Goal: Find contact information: Find contact information

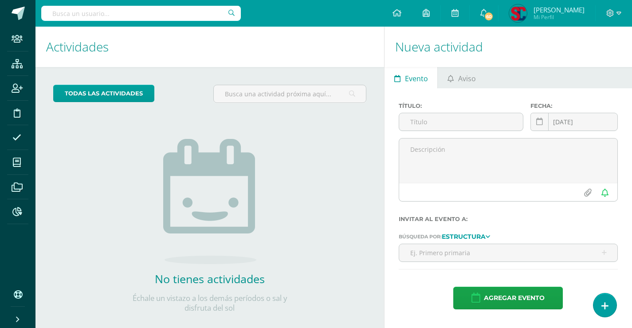
drag, startPoint x: 180, startPoint y: 14, endPoint x: 191, endPoint y: 11, distance: 11.6
click at [180, 14] on input "text" at bounding box center [141, 13] width 200 height 15
type input "lany alvarez"
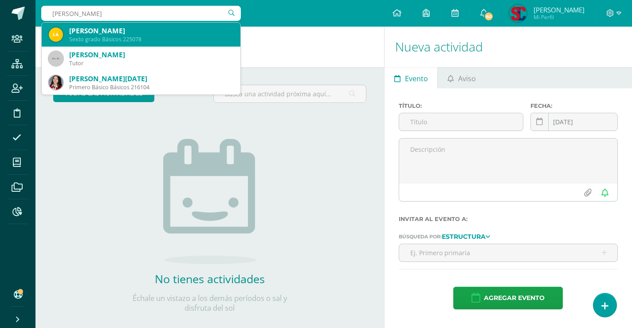
click at [162, 35] on div "Lany Abigail Alvarez Pérez" at bounding box center [151, 30] width 164 height 9
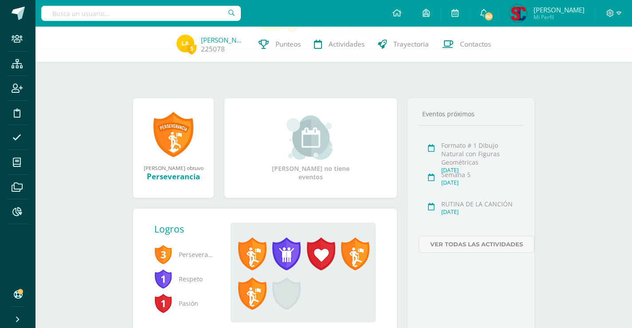
scroll to position [41, 0]
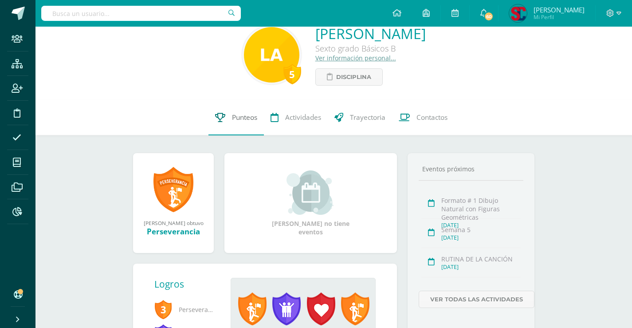
click at [240, 113] on span "Punteos" at bounding box center [244, 117] width 25 height 9
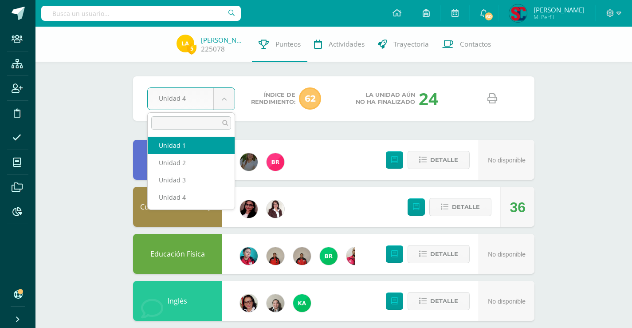
select select "Unidad 1"
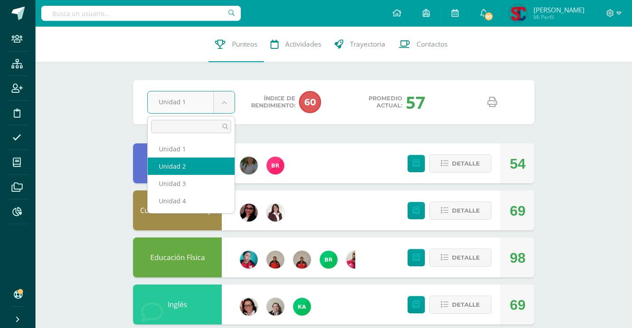
select select "Unidad 2"
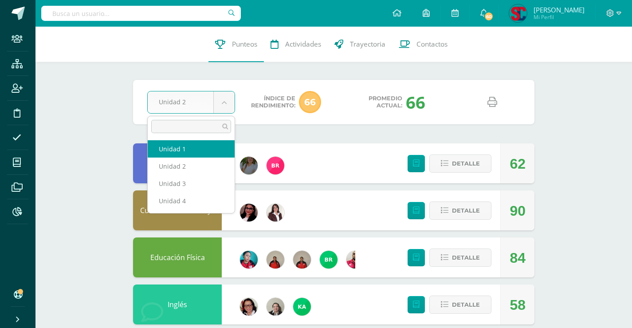
select select "Unidad 1"
drag, startPoint x: 227, startPoint y: 102, endPoint x: 219, endPoint y: 124, distance: 24.0
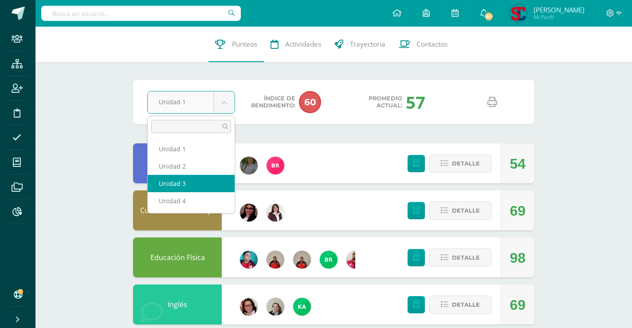
select select "Unidad 3"
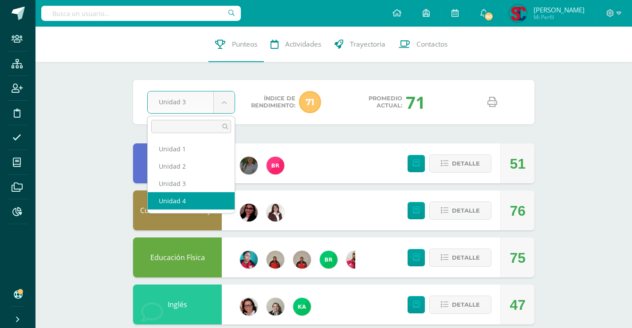
select select "Unidad 4"
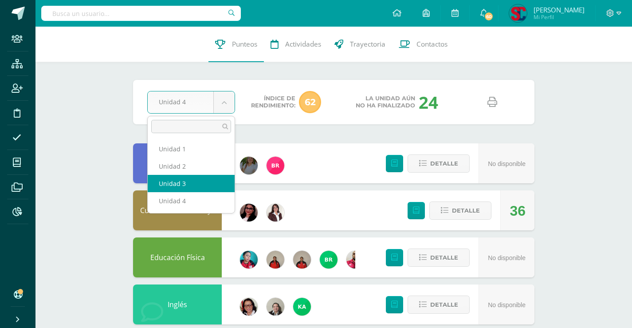
select select "Unidad 3"
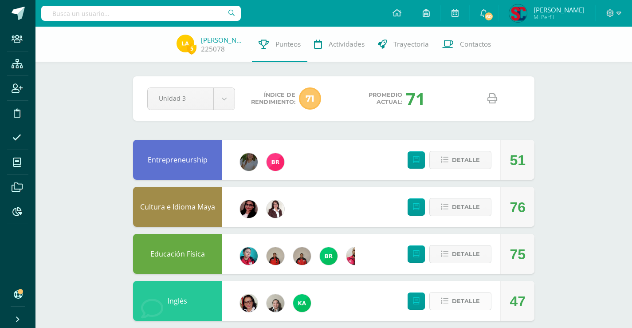
click at [439, 294] on button "Detalle" at bounding box center [460, 301] width 62 height 18
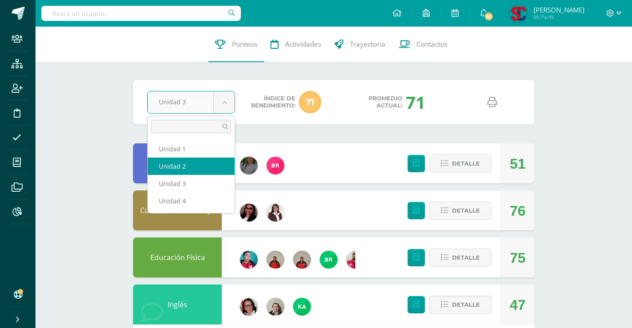
select select "Unidad 2"
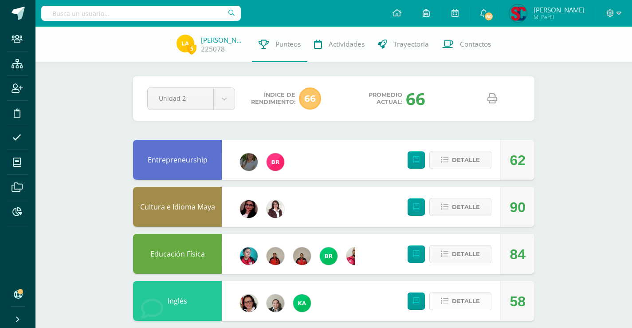
click at [446, 296] on button "Detalle" at bounding box center [460, 301] width 62 height 18
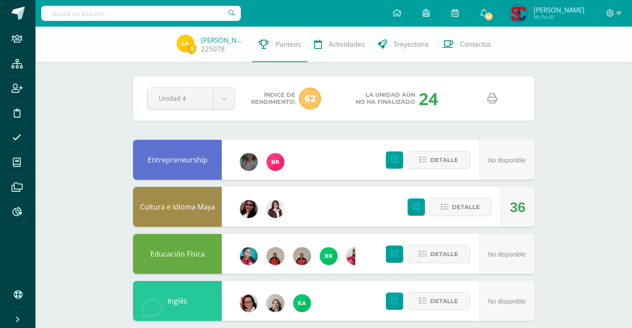
select select "Unidad 3"
click at [222, 40] on link "[PERSON_NAME]" at bounding box center [223, 39] width 44 height 9
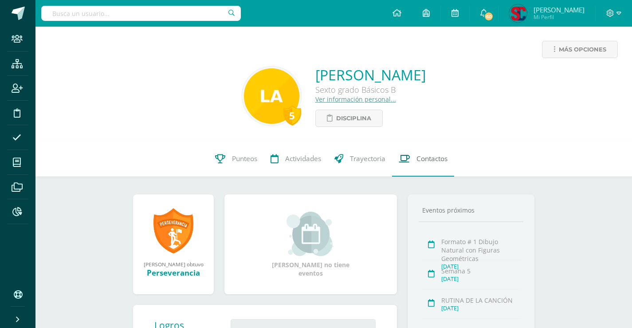
click at [430, 156] on span "Contactos" at bounding box center [432, 158] width 31 height 9
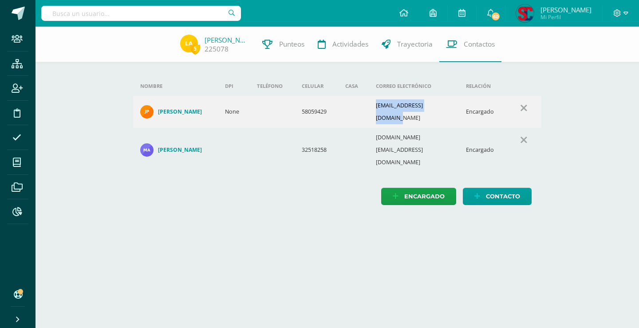
drag, startPoint x: 450, startPoint y: 109, endPoint x: 378, endPoint y: 104, distance: 72.1
click at [378, 104] on td "stardiamantes@gmail.com" at bounding box center [414, 112] width 91 height 32
copy td "stardiamantes@gmail.com"
click at [194, 146] on h4 "[PERSON_NAME]" at bounding box center [180, 149] width 44 height 7
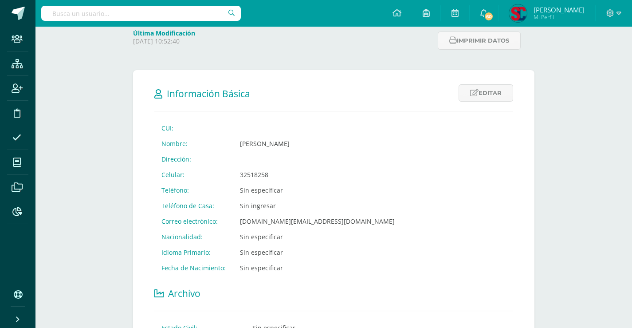
scroll to position [133, 0]
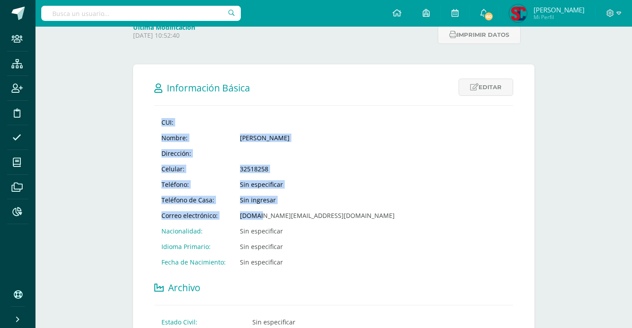
drag, startPoint x: 324, startPoint y: 216, endPoint x: 287, endPoint y: 219, distance: 37.4
click at [258, 220] on div "CUI: Nombre: [PERSON_NAME] Dirección: Celular: 32518258 Teléfono: Sin especific…" at bounding box center [333, 311] width 359 height 394
click at [321, 219] on td "[DOMAIN_NAME][EMAIL_ADDRESS][DOMAIN_NAME]" at bounding box center [317, 216] width 169 height 16
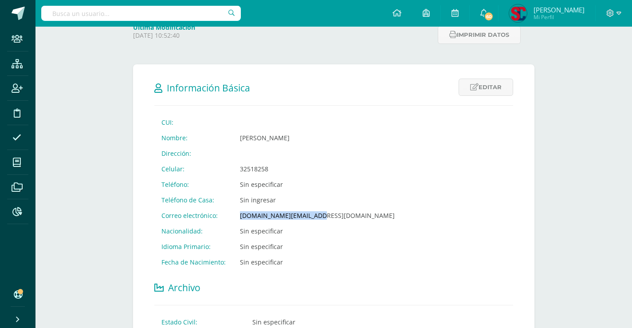
drag, startPoint x: 318, startPoint y: 216, endPoint x: 248, endPoint y: 215, distance: 70.6
click at [238, 217] on td "[DOMAIN_NAME][EMAIL_ADDRESS][DOMAIN_NAME]" at bounding box center [317, 216] width 169 height 16
copy td "[DOMAIN_NAME][EMAIL_ADDRESS][DOMAIN_NAME]"
